Goal: Task Accomplishment & Management: Manage account settings

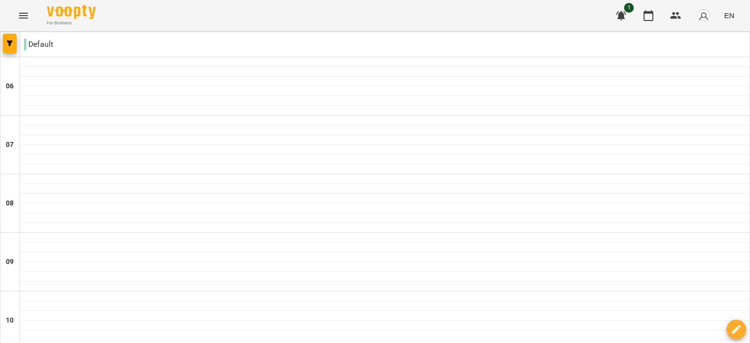
scroll to position [833, 0]
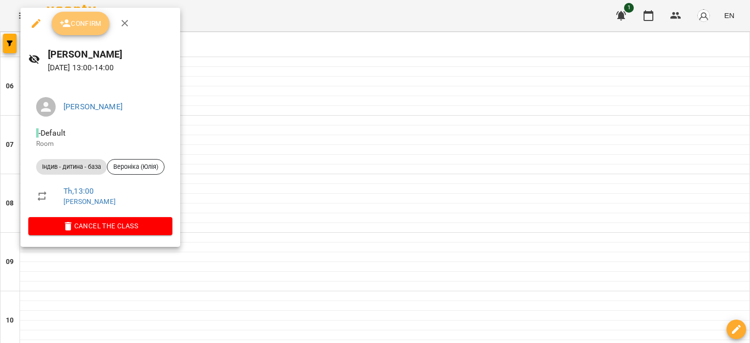
click at [75, 25] on span "Confirm" at bounding box center [81, 24] width 42 height 12
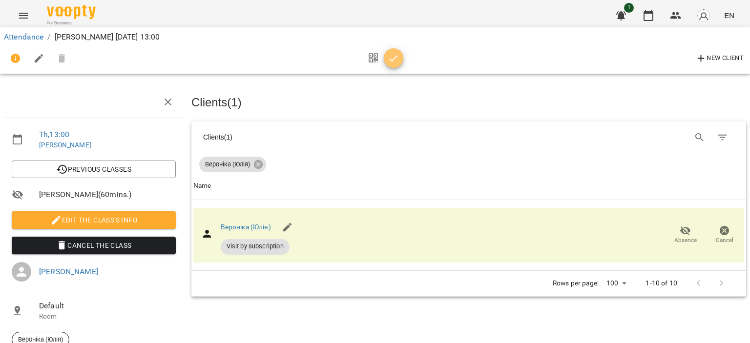
click at [395, 49] on button "button" at bounding box center [394, 58] width 20 height 20
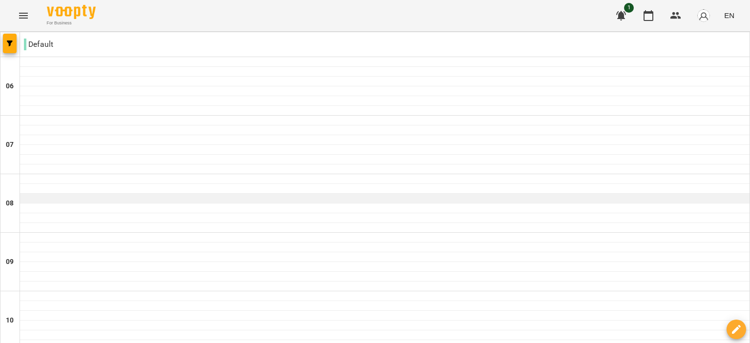
scroll to position [678, 0]
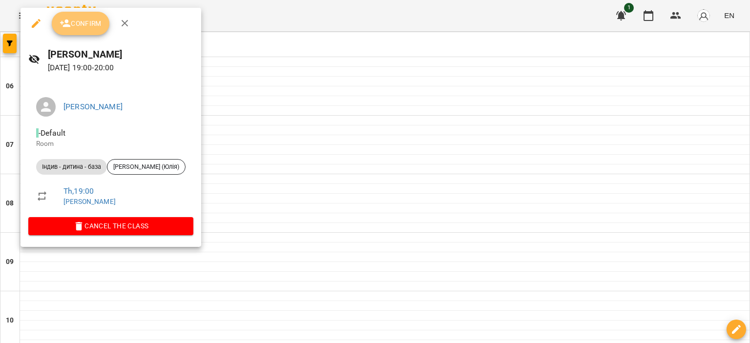
click at [97, 30] on button "Confirm" at bounding box center [81, 23] width 58 height 23
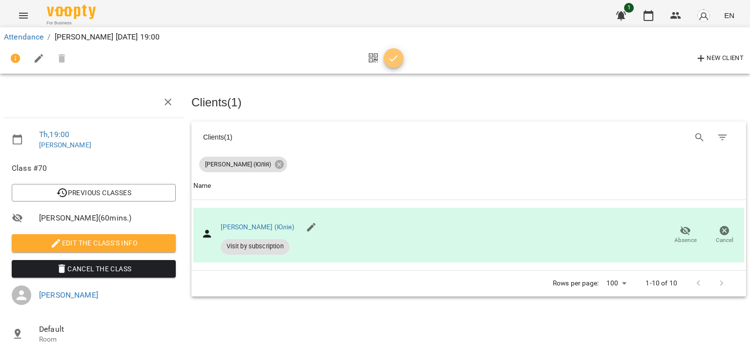
click at [392, 56] on icon "button" at bounding box center [394, 59] width 12 height 12
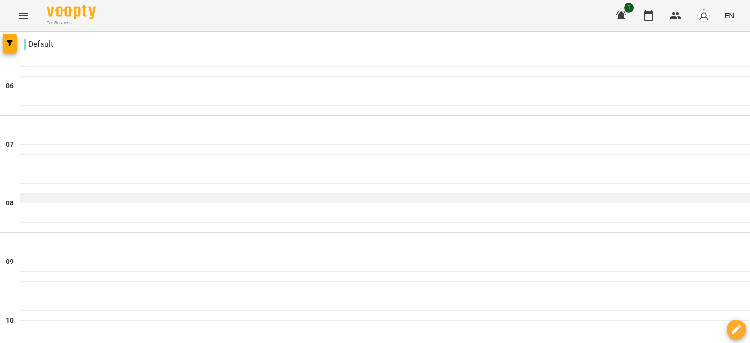
scroll to position [722, 0]
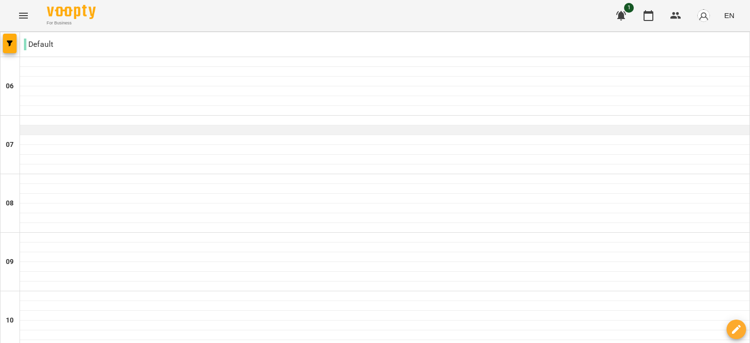
scroll to position [281, 0]
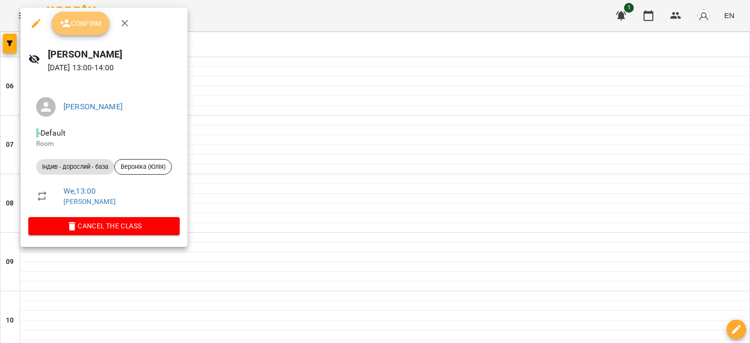
click at [88, 27] on span "Confirm" at bounding box center [81, 24] width 42 height 12
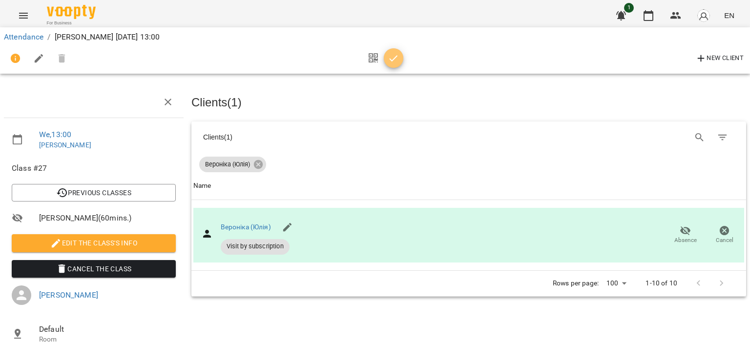
click at [385, 55] on span "button" at bounding box center [394, 59] width 20 height 12
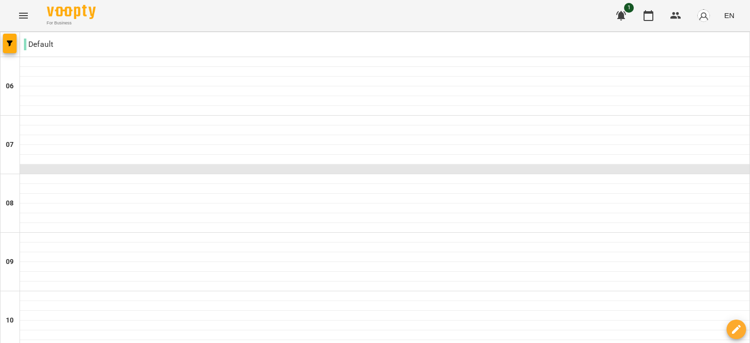
scroll to position [833, 0]
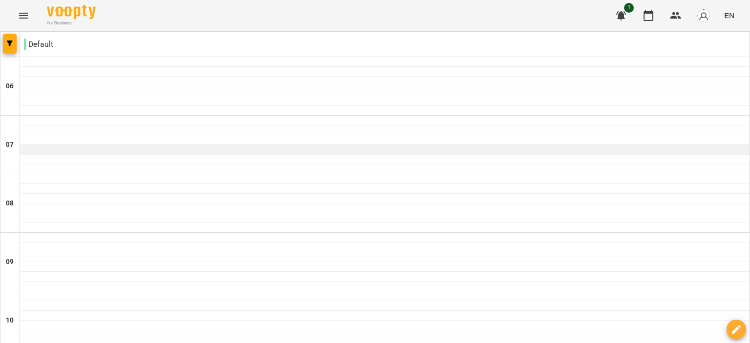
scroll to position [826, 0]
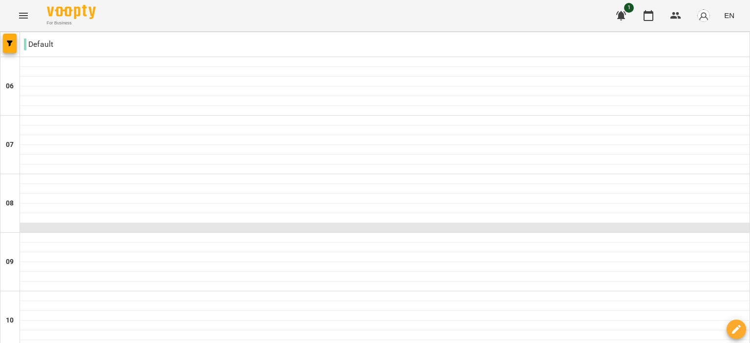
scroll to position [408, 0]
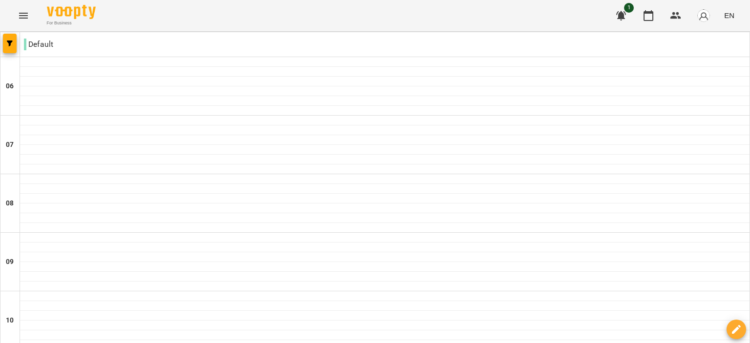
type input "**********"
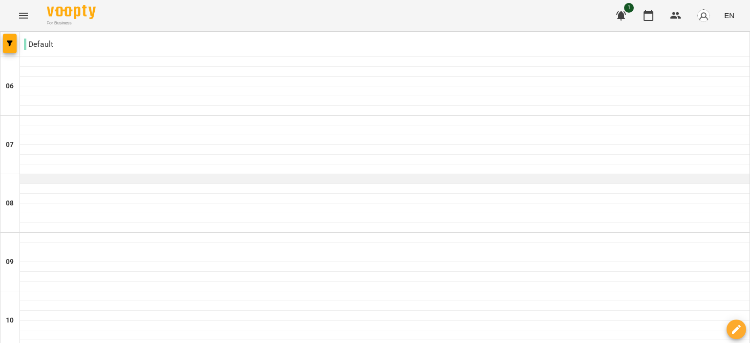
scroll to position [833, 0]
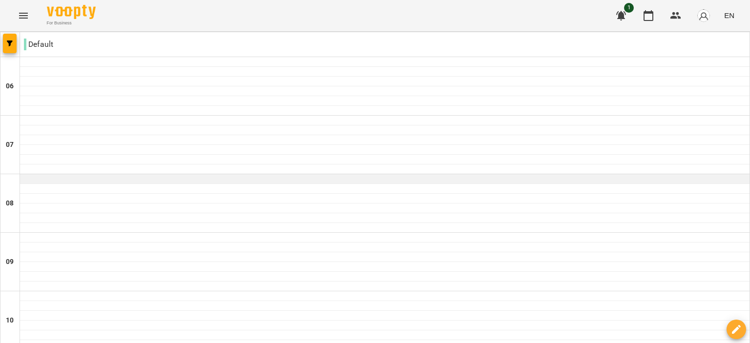
scroll to position [833, 0]
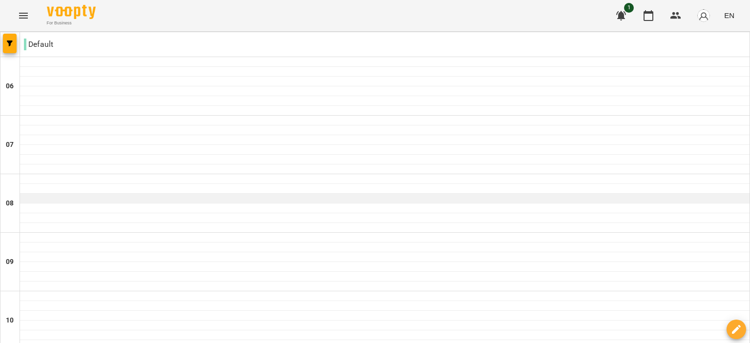
scroll to position [705, 0]
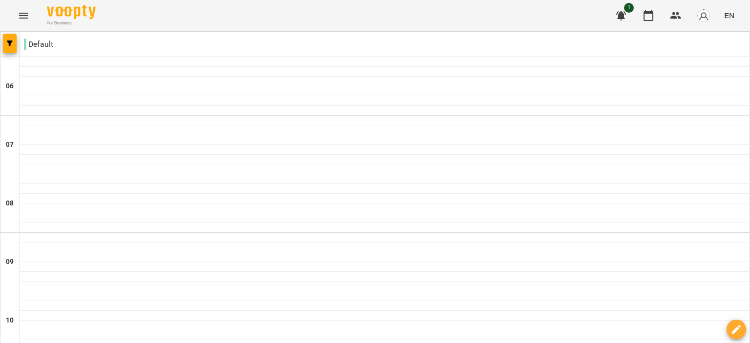
type input "**********"
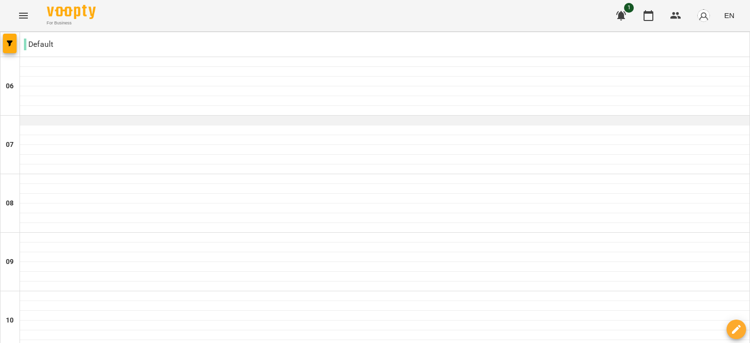
scroll to position [299, 0]
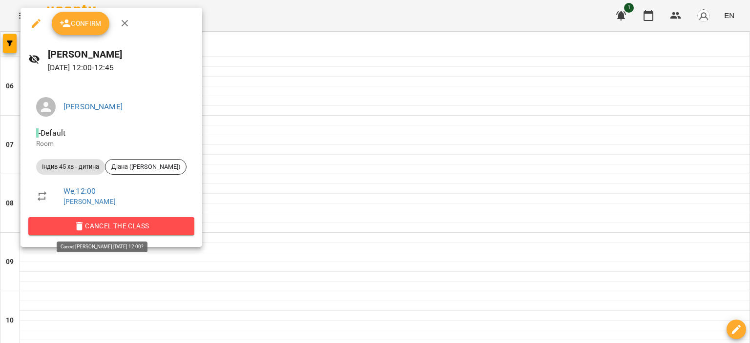
click at [129, 231] on span "Cancel the class" at bounding box center [111, 226] width 150 height 12
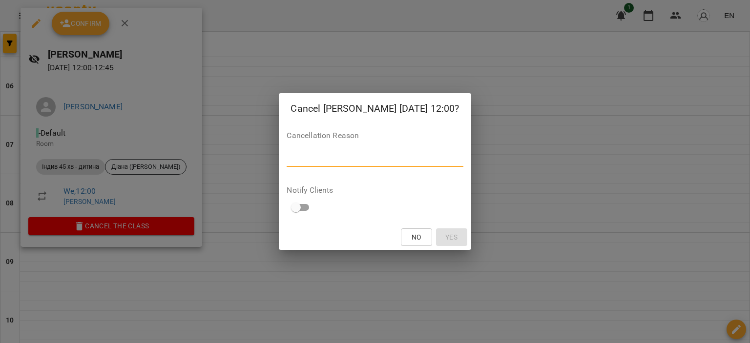
click at [312, 160] on textarea at bounding box center [375, 158] width 176 height 9
type textarea "**********"
click at [445, 240] on span "Yes" at bounding box center [451, 237] width 12 height 12
